Goal: Information Seeking & Learning: Learn about a topic

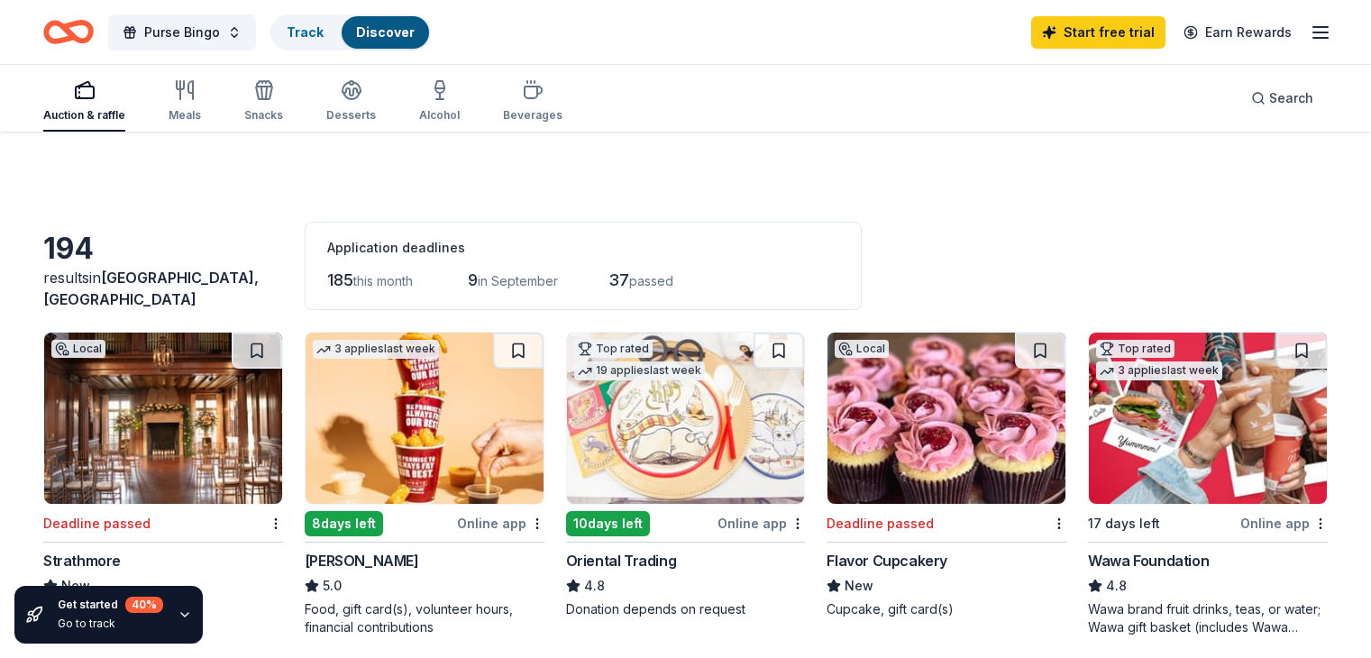
scroll to position [270, 0]
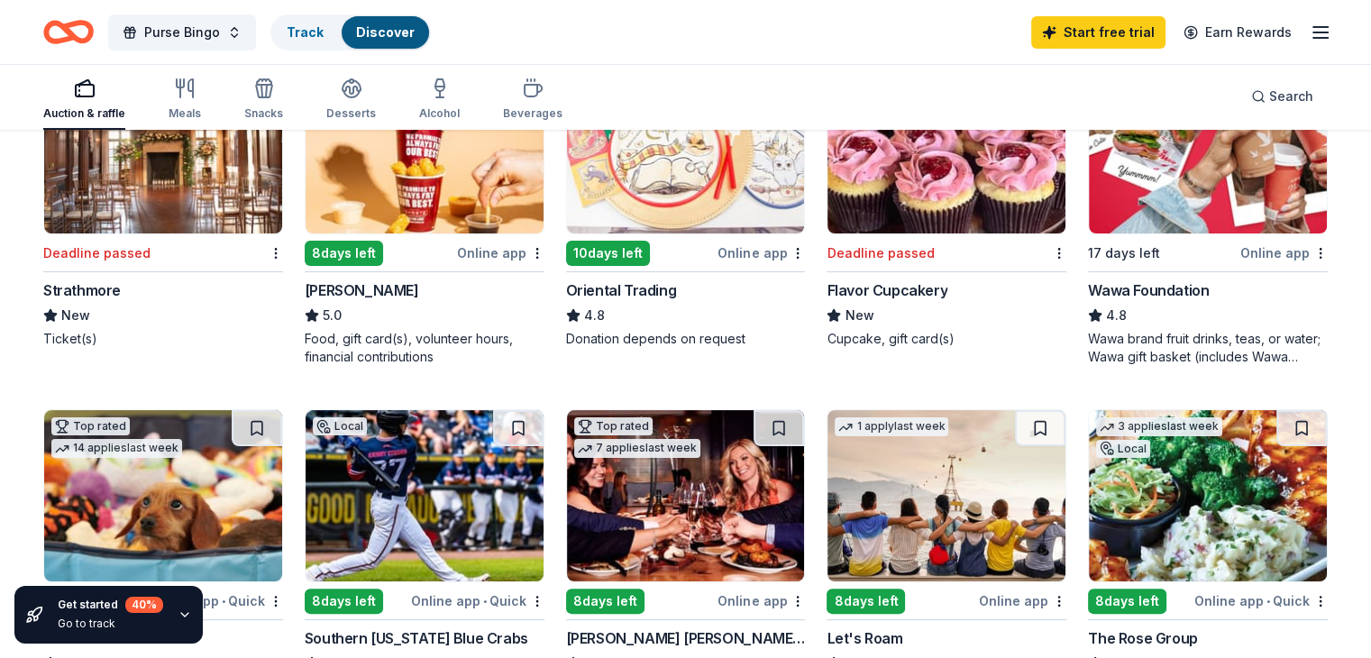
click at [1309, 30] on icon "button" at bounding box center [1320, 33] width 22 height 22
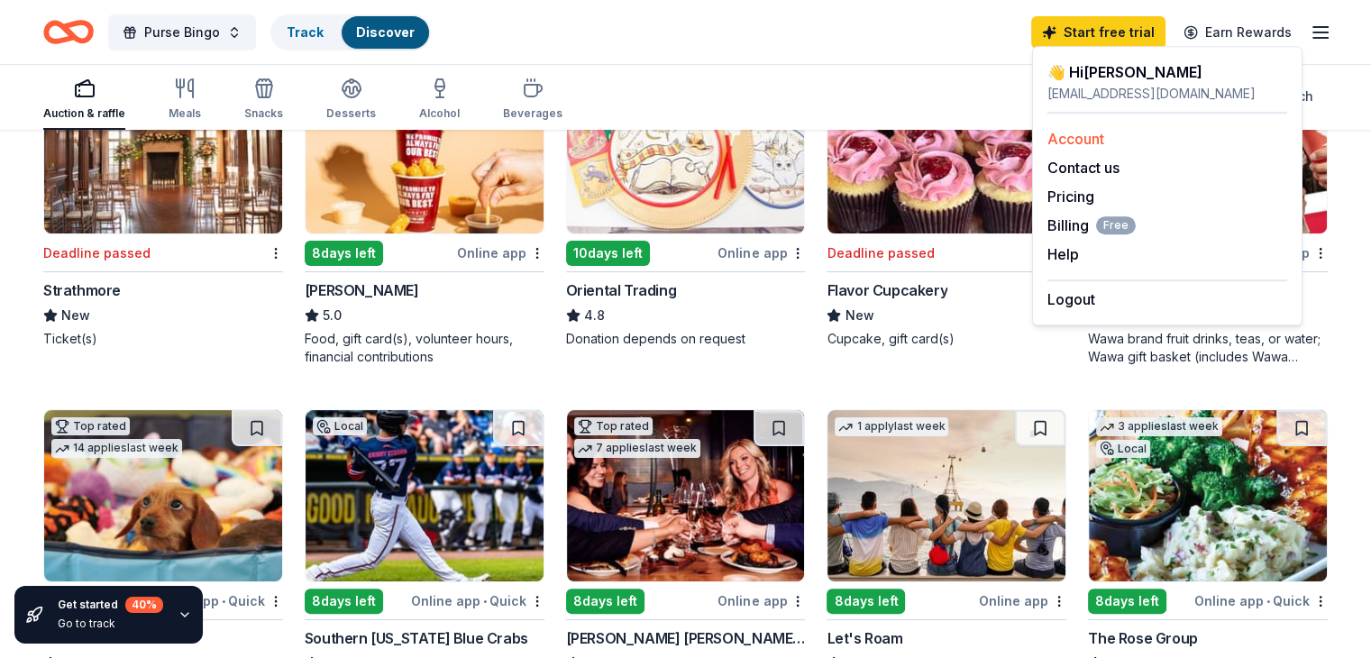
click at [1095, 137] on link "Account" at bounding box center [1075, 139] width 57 height 18
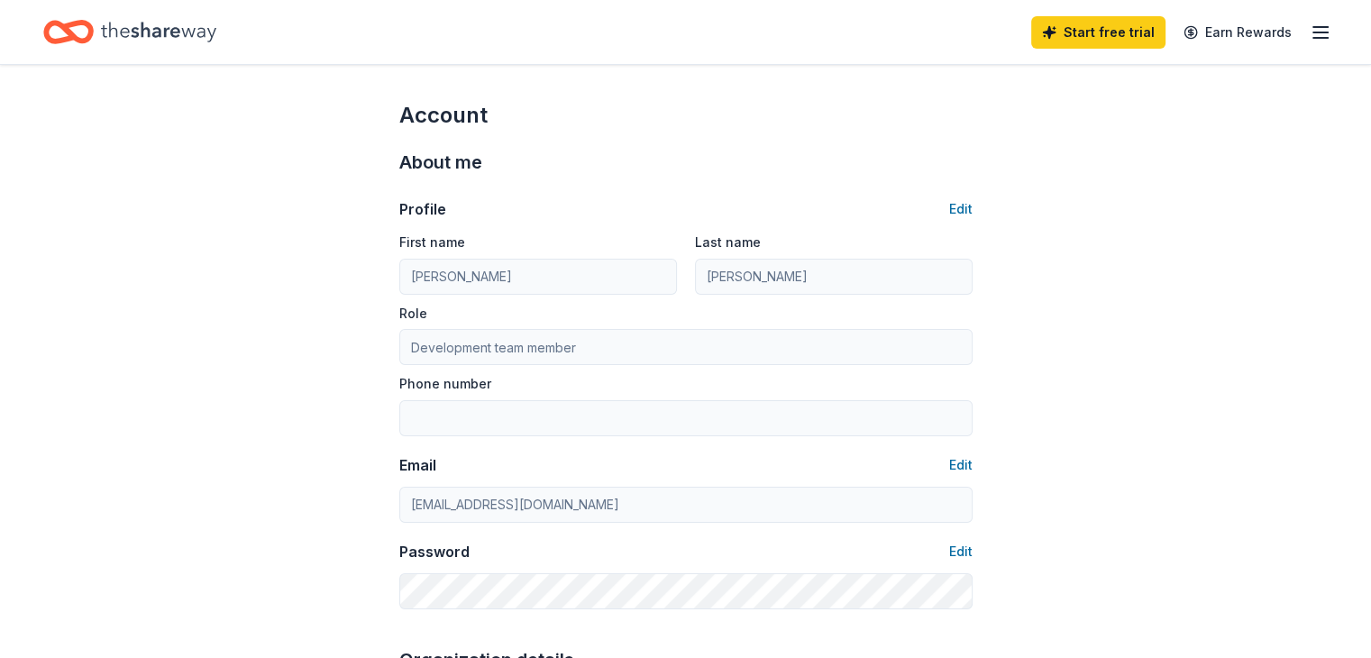
click at [1309, 31] on icon "button" at bounding box center [1320, 33] width 22 height 22
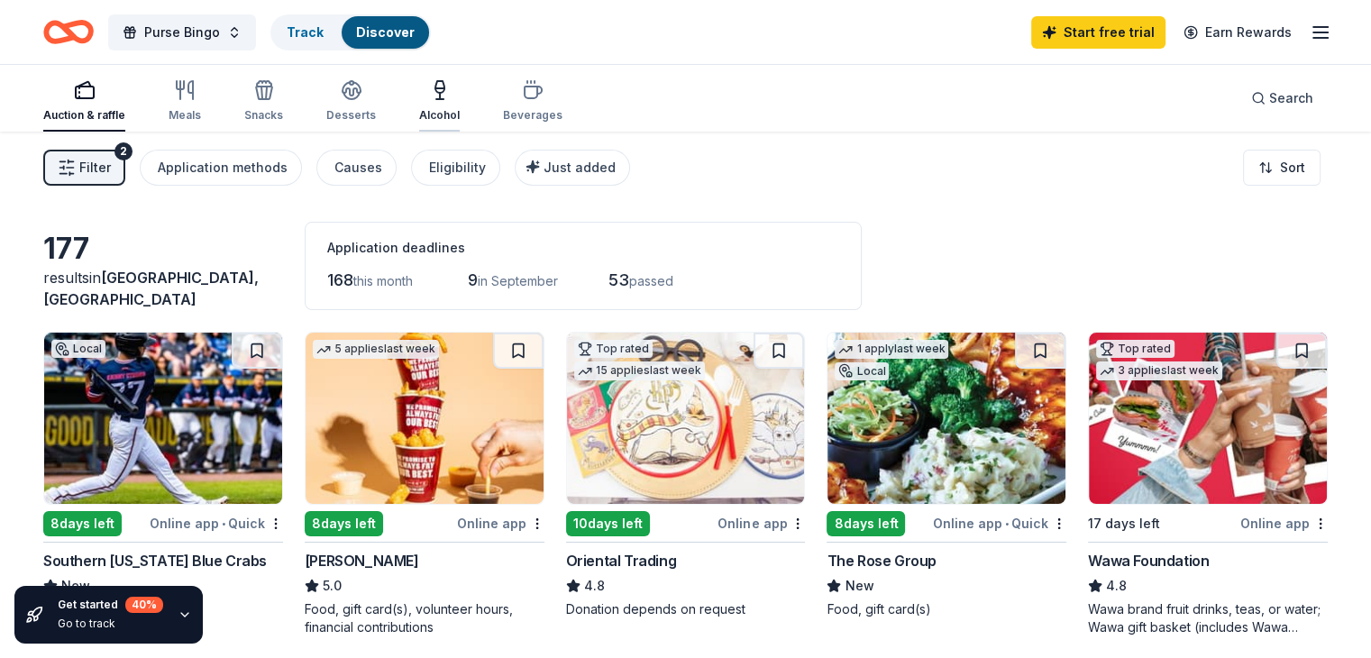
click at [451, 100] on icon "button" at bounding box center [440, 90] width 22 height 22
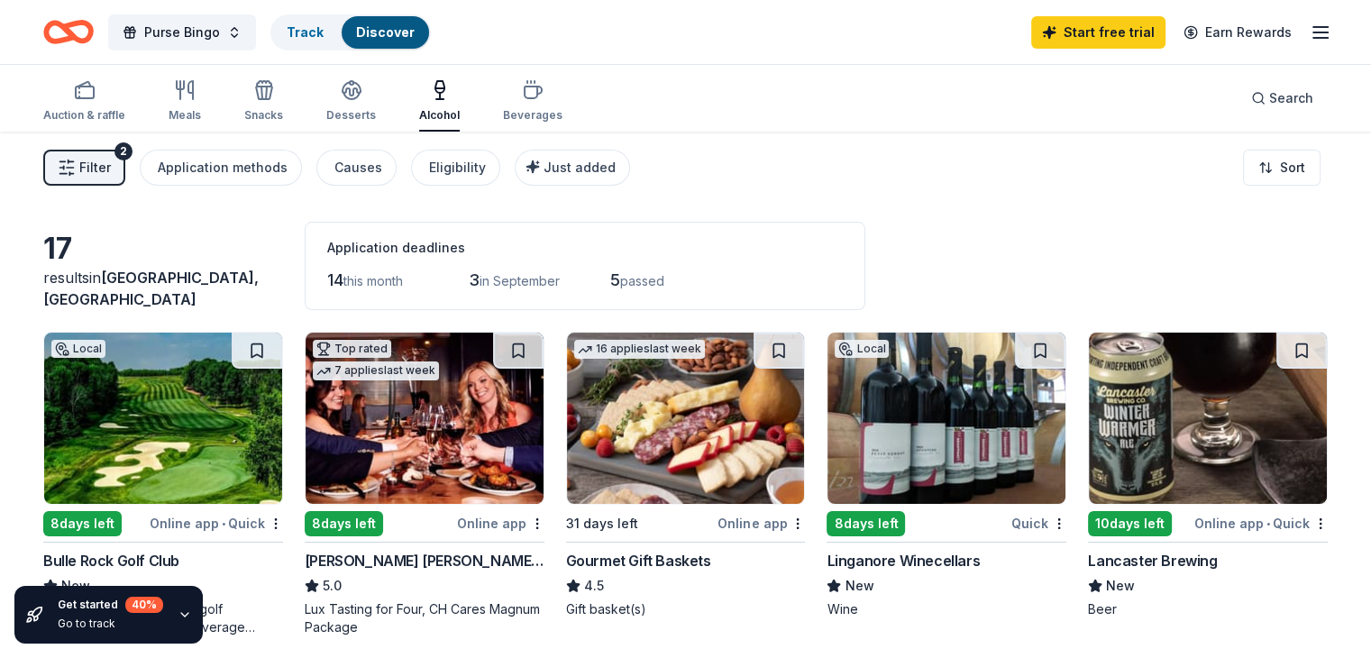
scroll to position [90, 0]
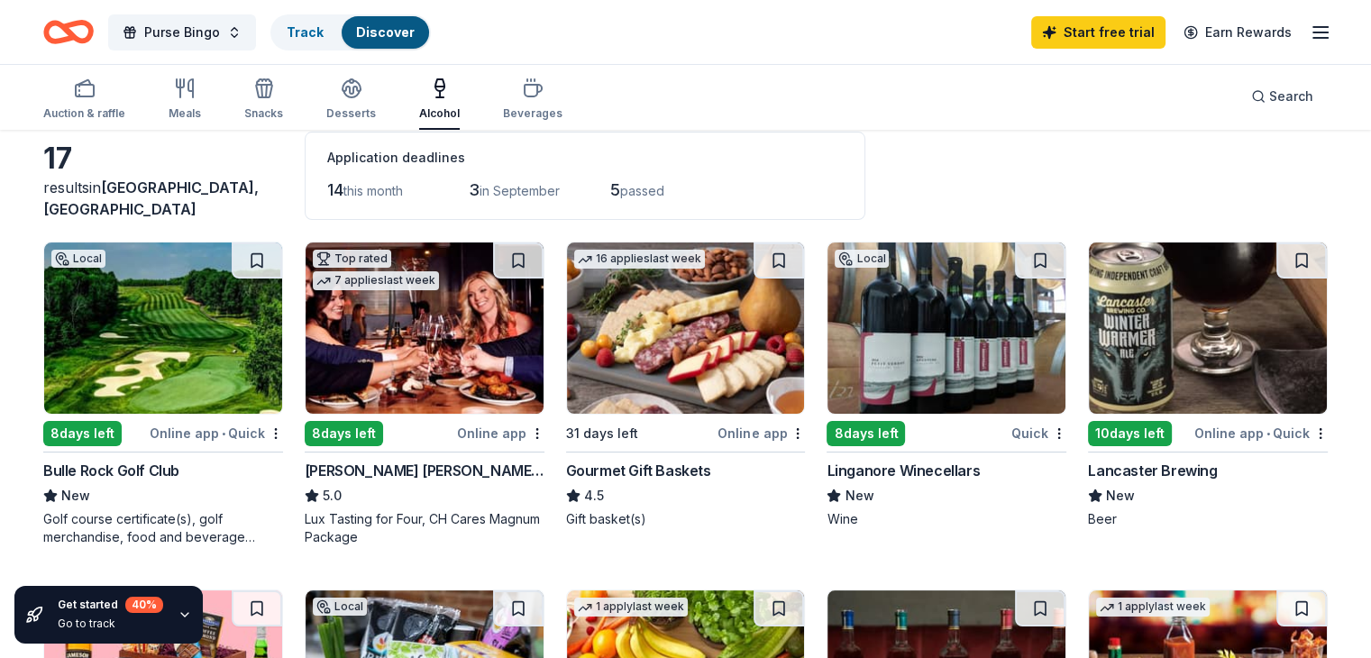
click at [887, 346] on img at bounding box center [946, 327] width 238 height 171
click at [191, 325] on img at bounding box center [163, 327] width 238 height 171
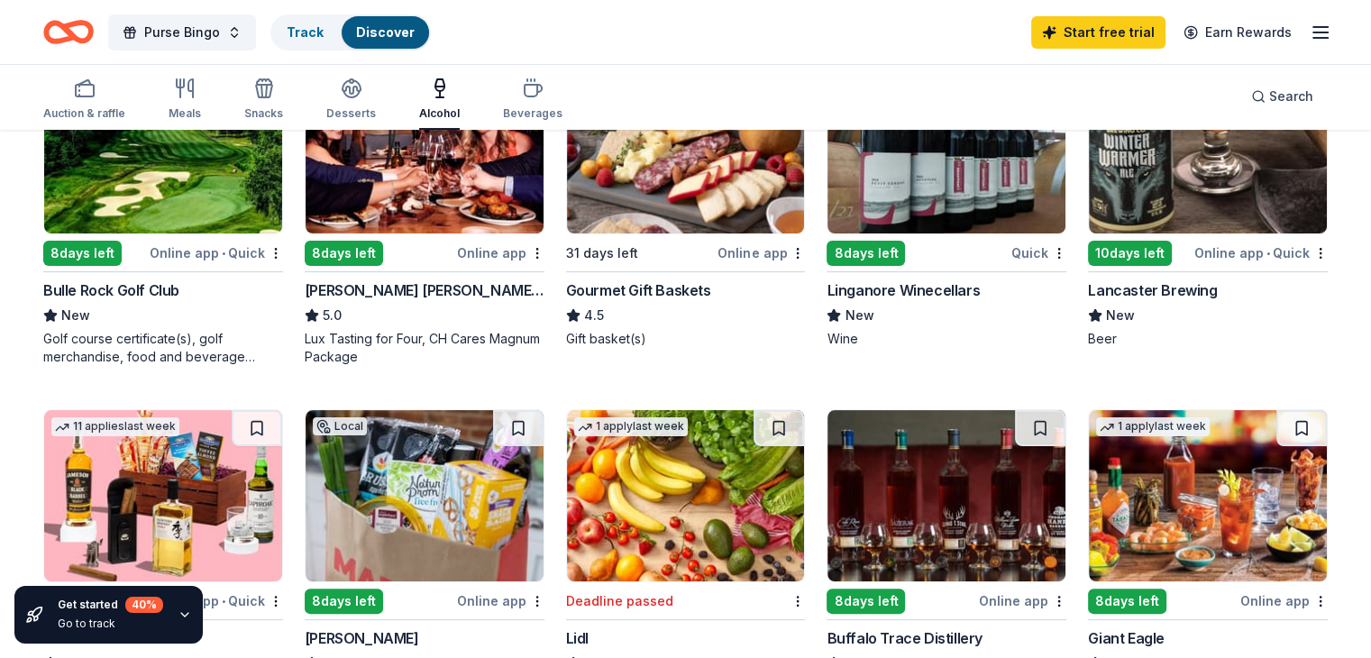
scroll to position [0, 0]
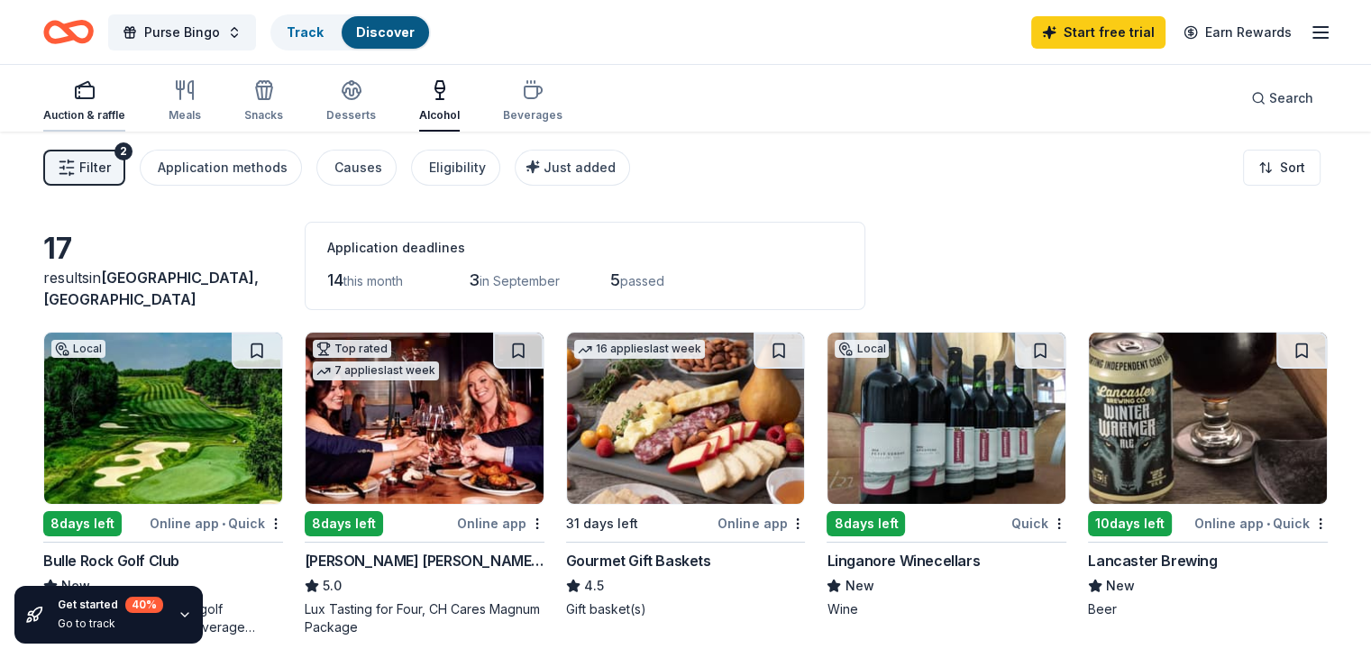
click at [105, 105] on div "Auction & raffle" at bounding box center [84, 100] width 82 height 43
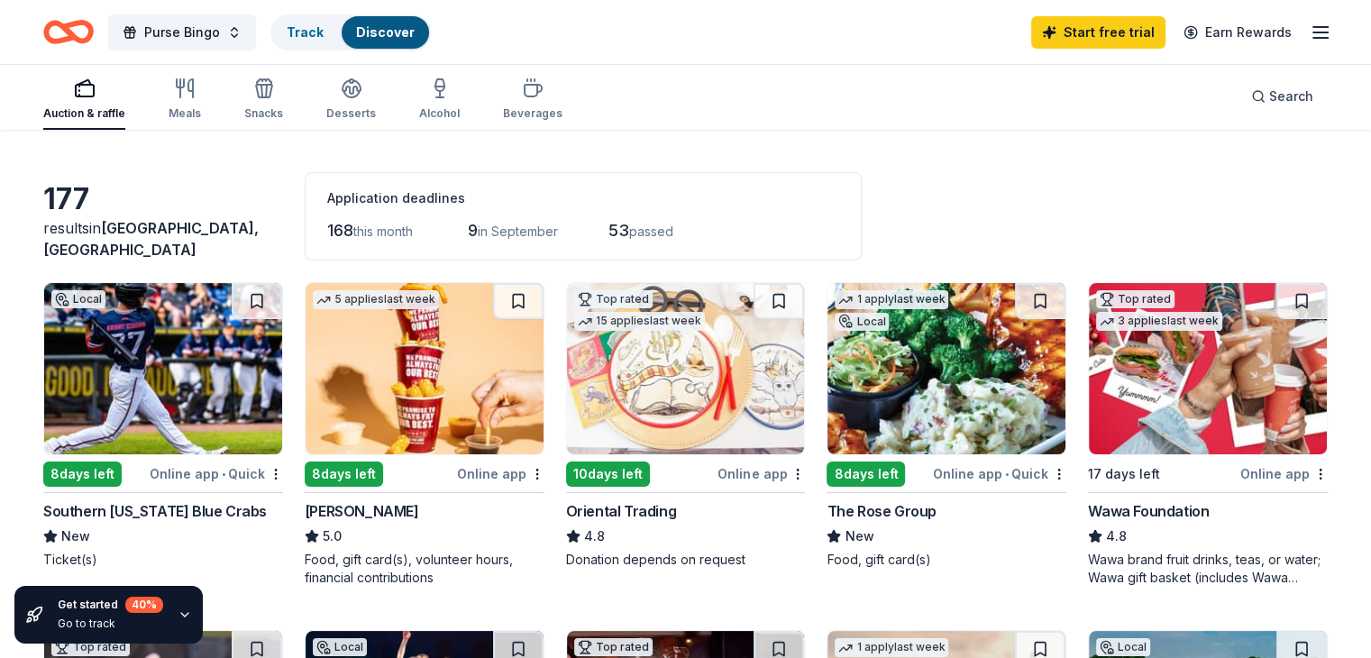
scroll to position [90, 0]
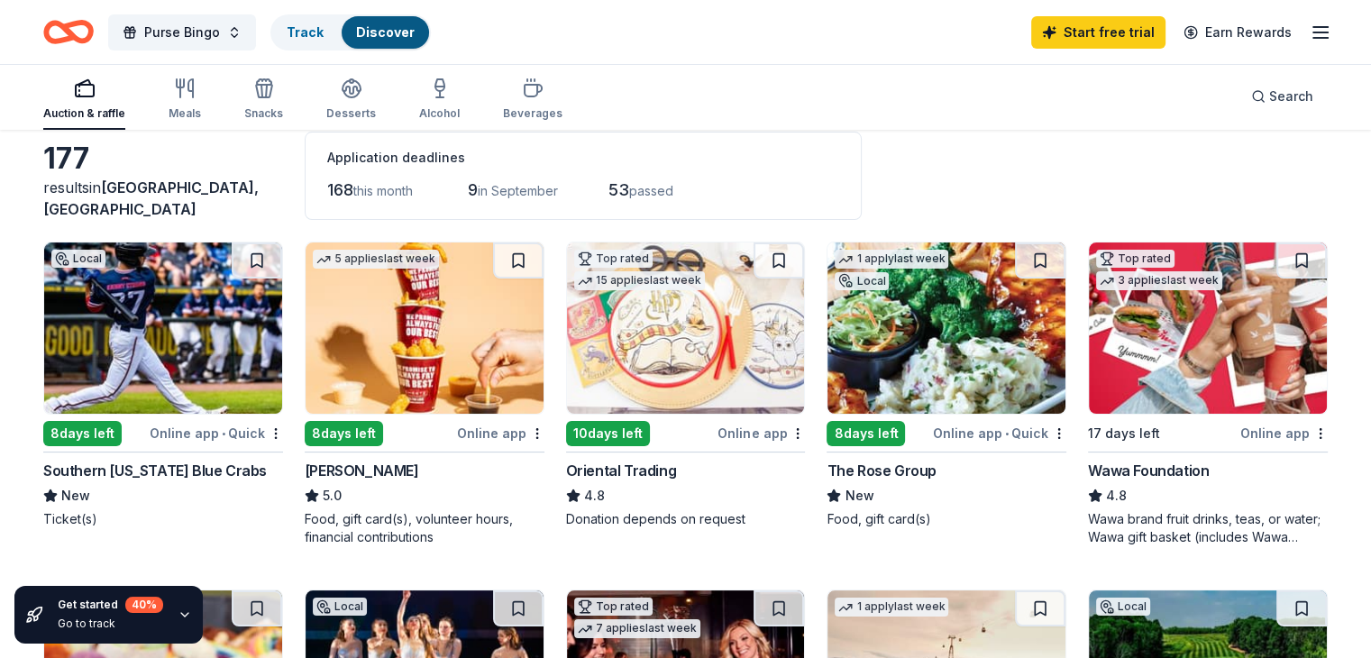
click at [187, 318] on img at bounding box center [163, 327] width 238 height 171
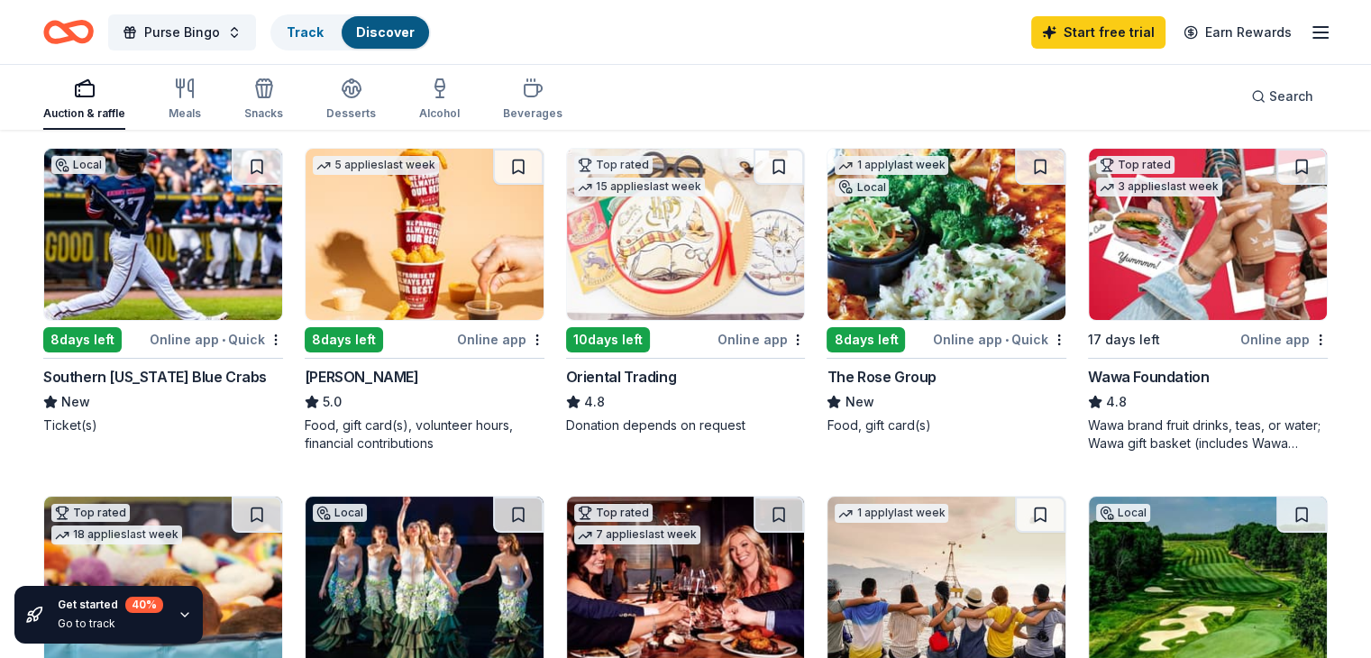
scroll to position [180, 0]
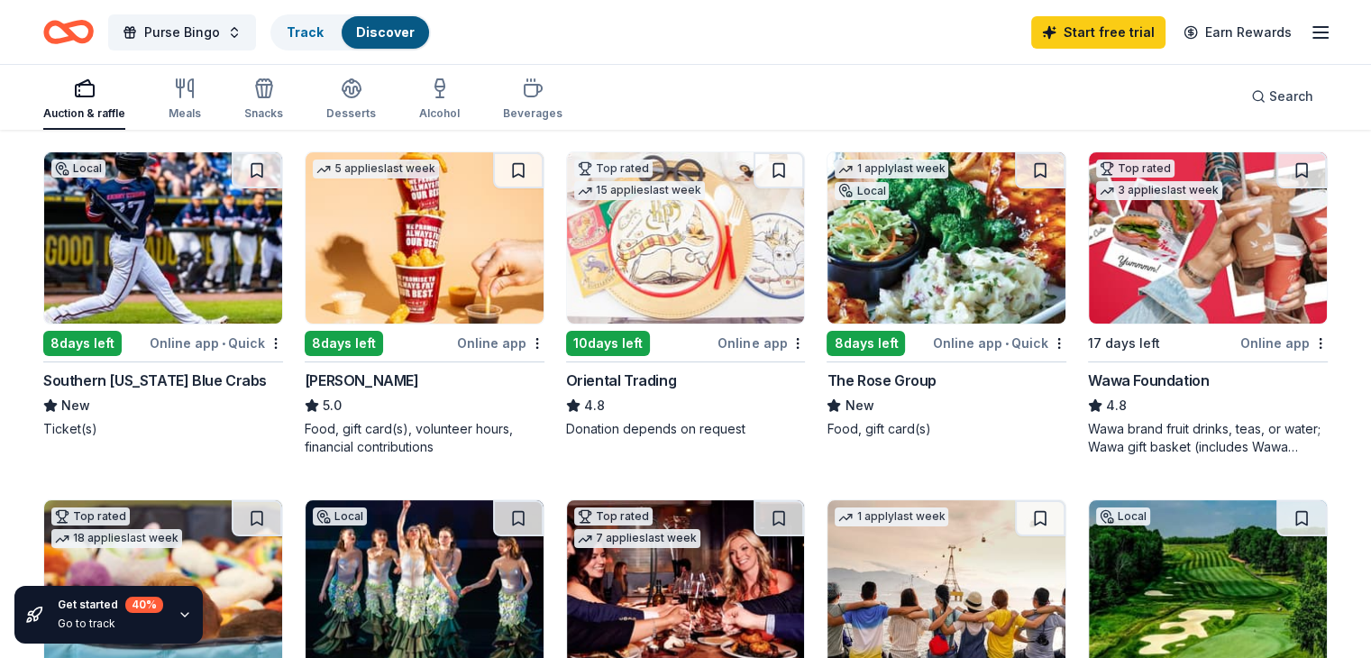
click at [1152, 227] on img at bounding box center [1208, 237] width 238 height 171
click at [1099, 35] on link "Start free trial" at bounding box center [1098, 32] width 134 height 32
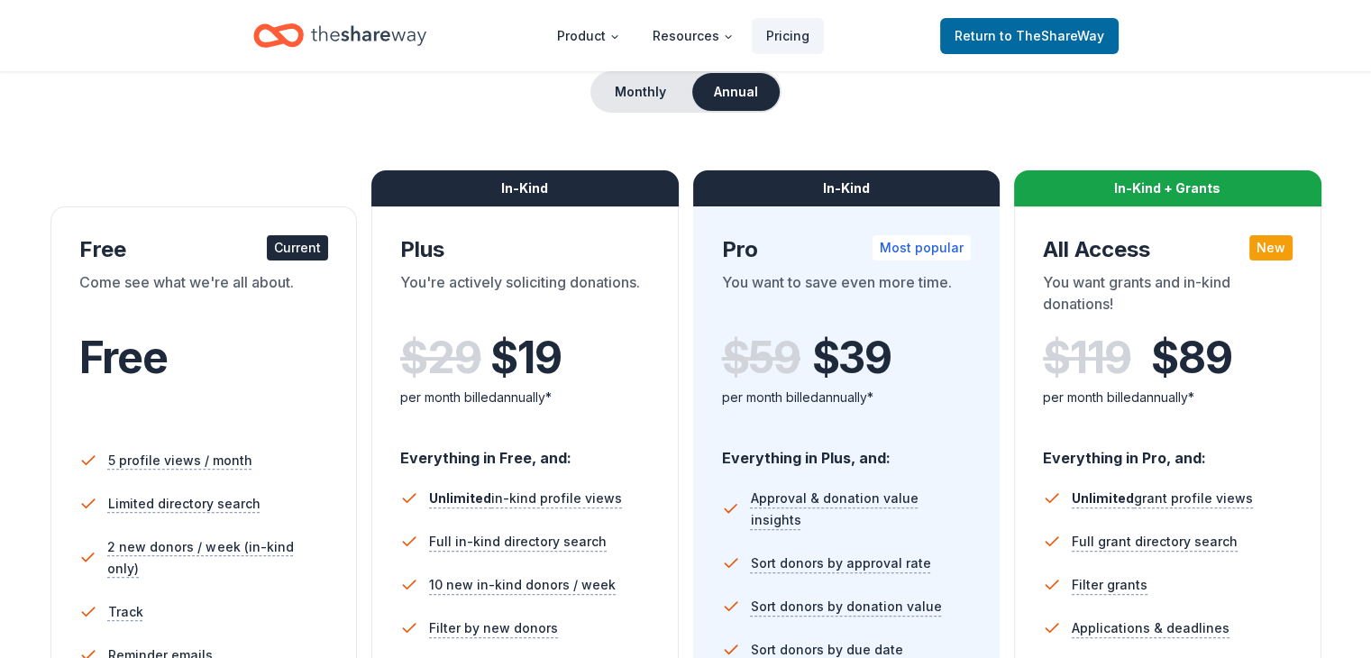
scroll to position [270, 0]
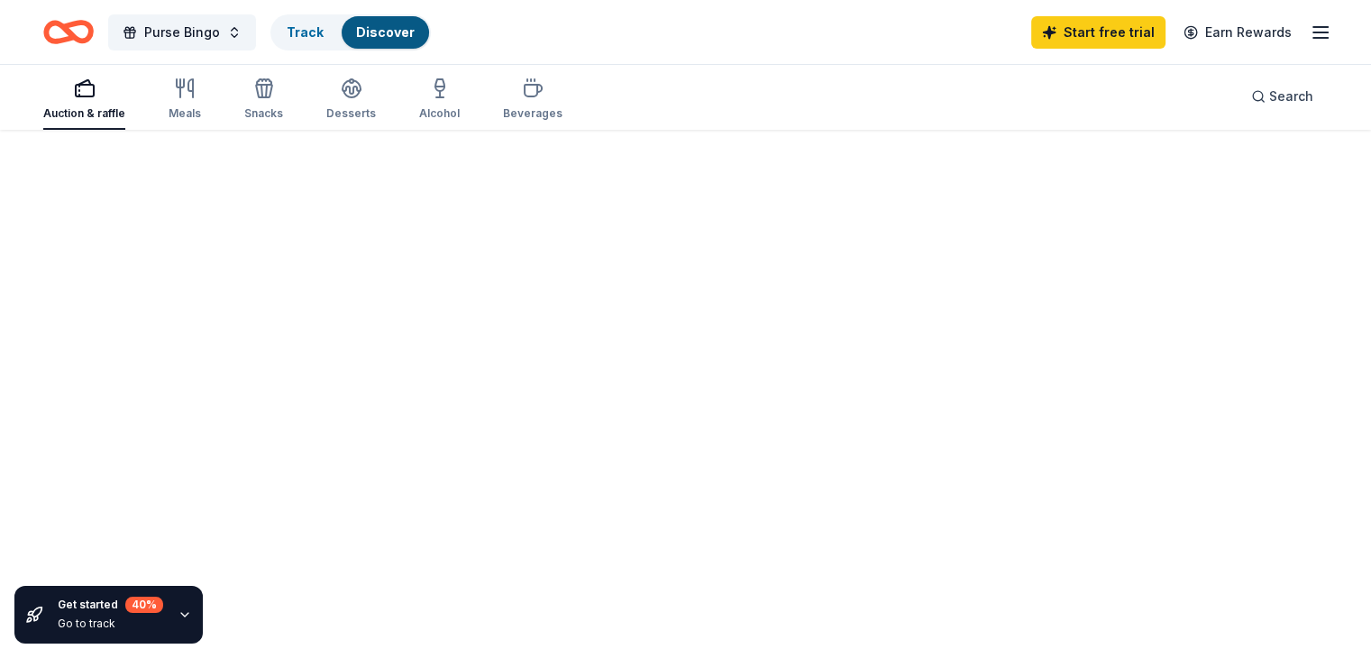
scroll to position [180, 0]
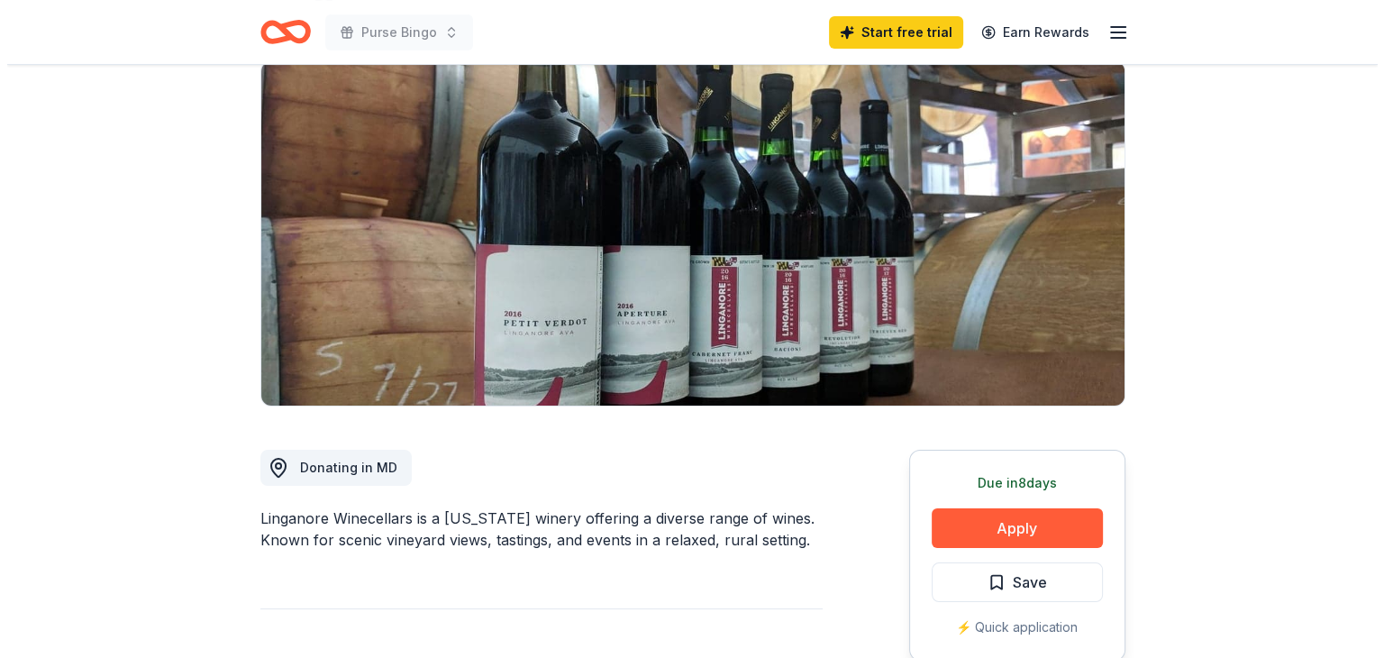
scroll to position [360, 0]
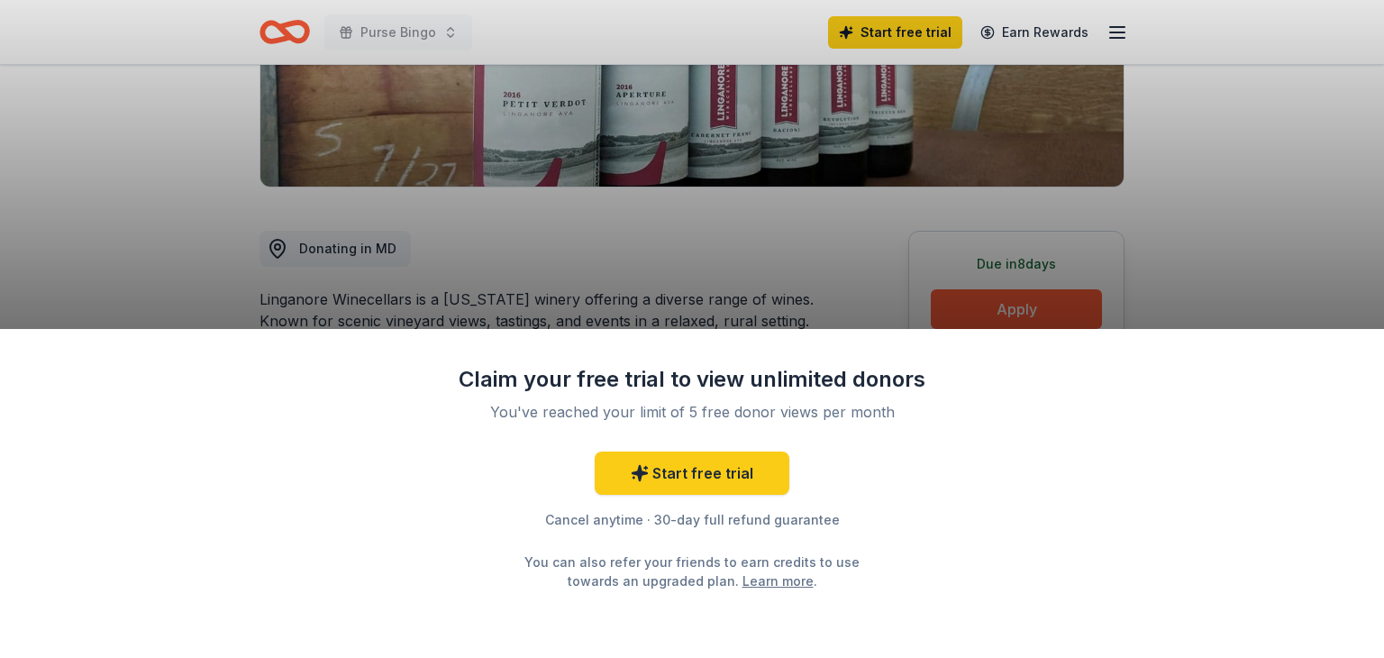
click at [753, 289] on div "Claim your free trial to view unlimited donors You've reached your limit of 5 f…" at bounding box center [692, 329] width 1384 height 658
click at [669, 274] on div "Claim your free trial to view unlimited donors You've reached your limit of 5 f…" at bounding box center [692, 329] width 1384 height 658
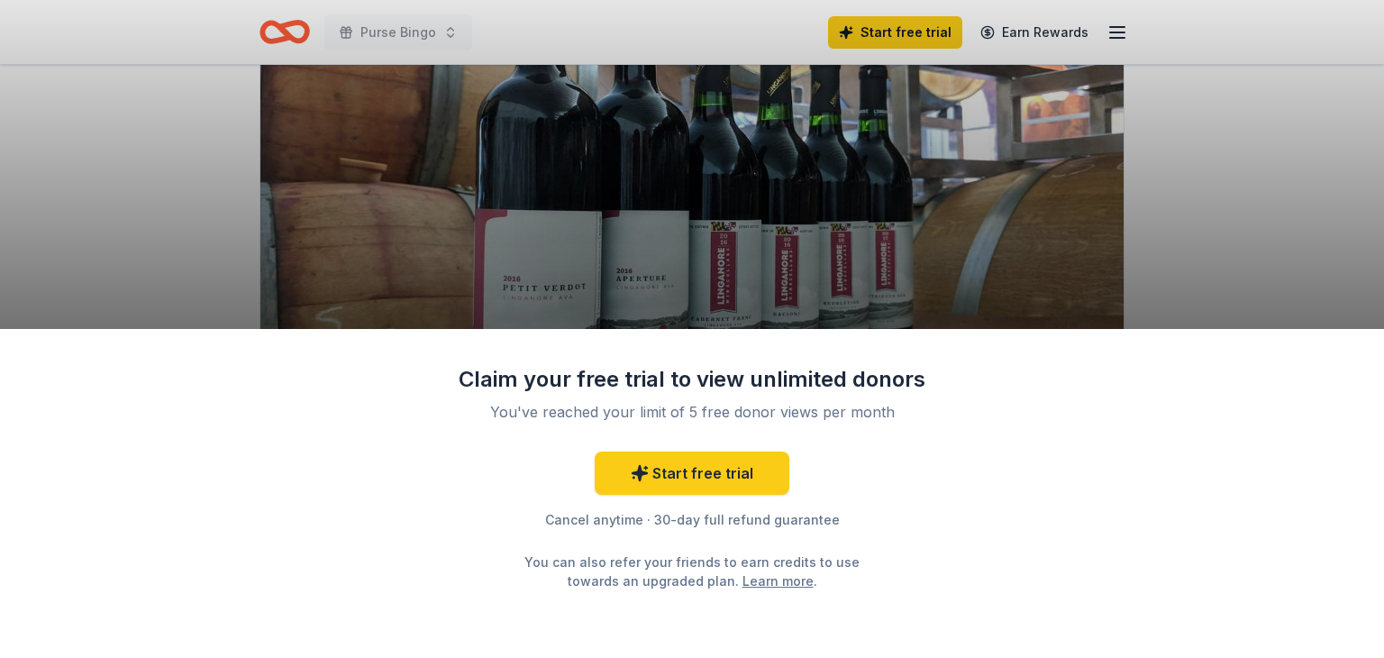
scroll to position [180, 0]
